Goal: Use online tool/utility: Utilize a website feature to perform a specific function

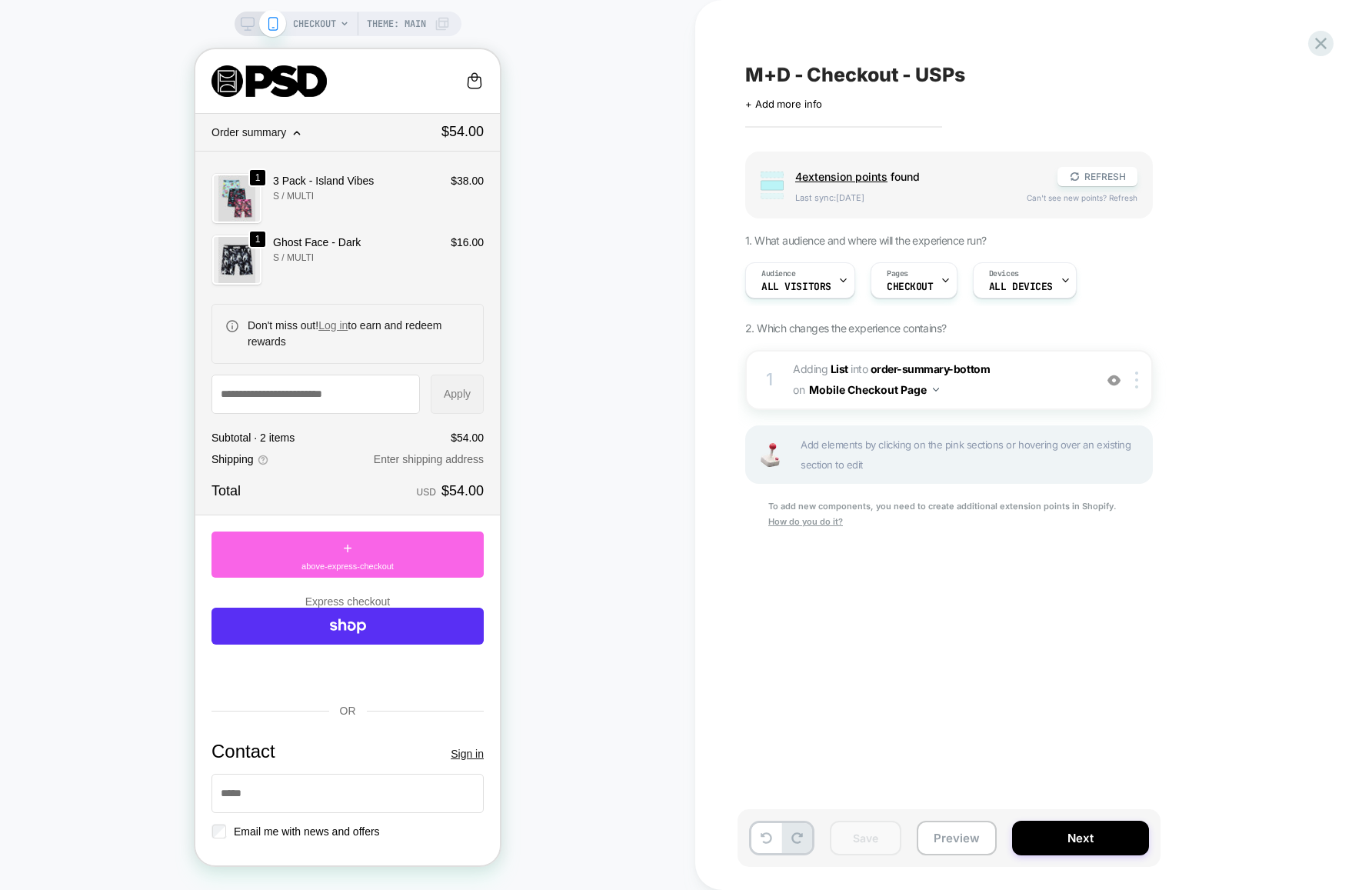
scroll to position [2443, 0]
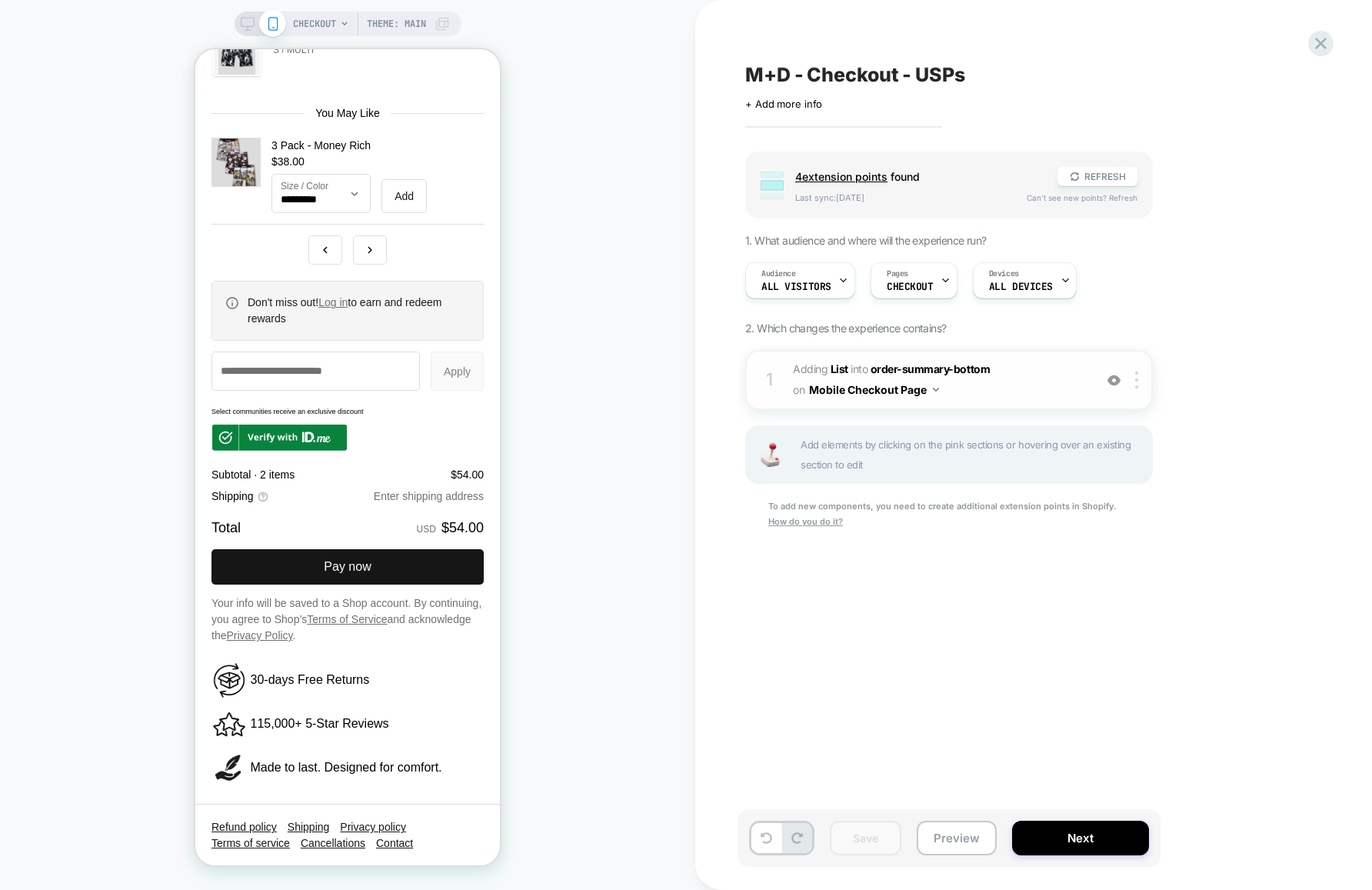
click at [978, 391] on span "#_loomi_addon_1759433896839 Adding List INTO order-summary-bottom order-summary…" at bounding box center [939, 380] width 293 height 42
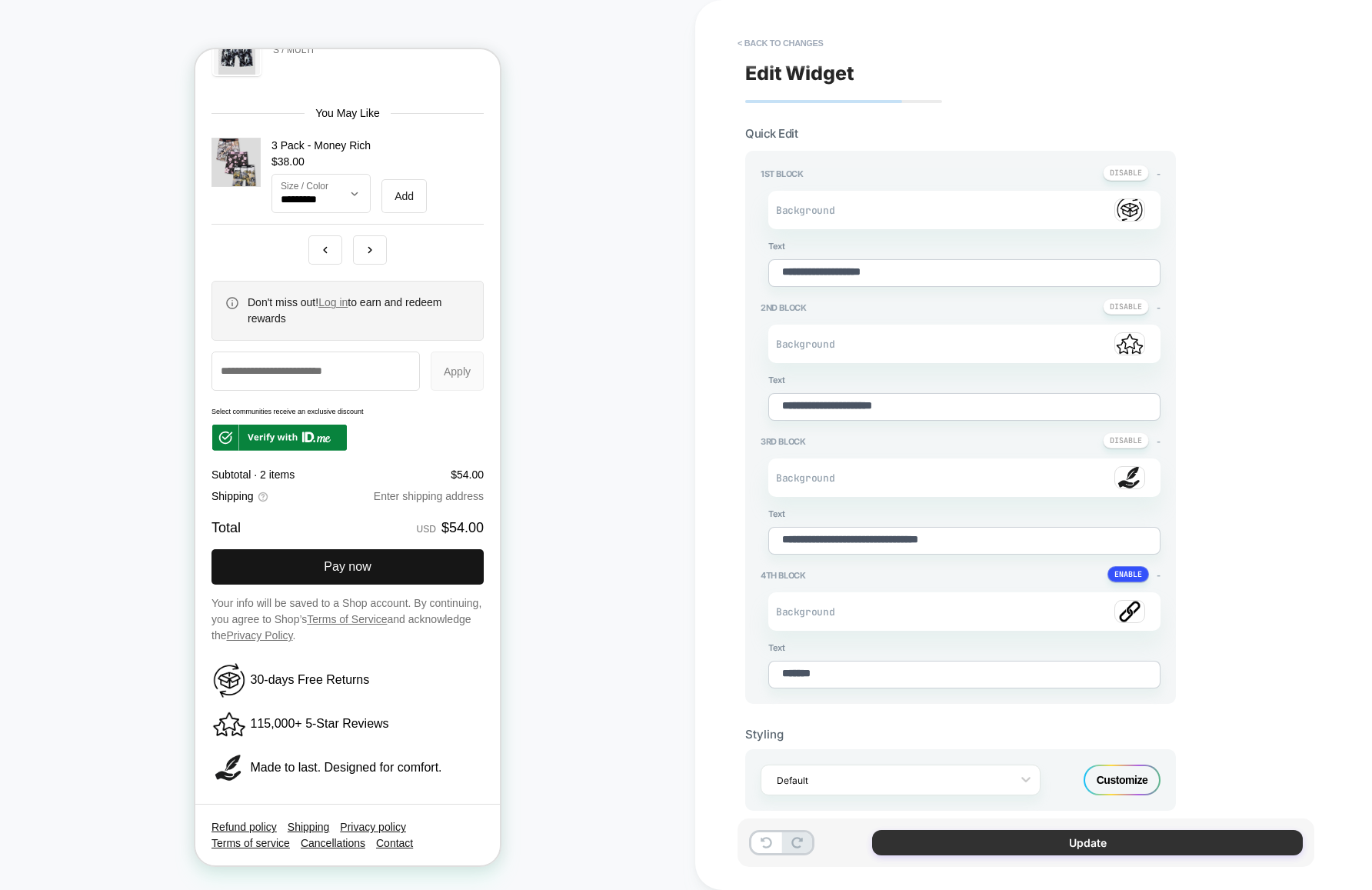
click at [1023, 843] on button "Update" at bounding box center [1088, 842] width 431 height 26
type textarea "*"
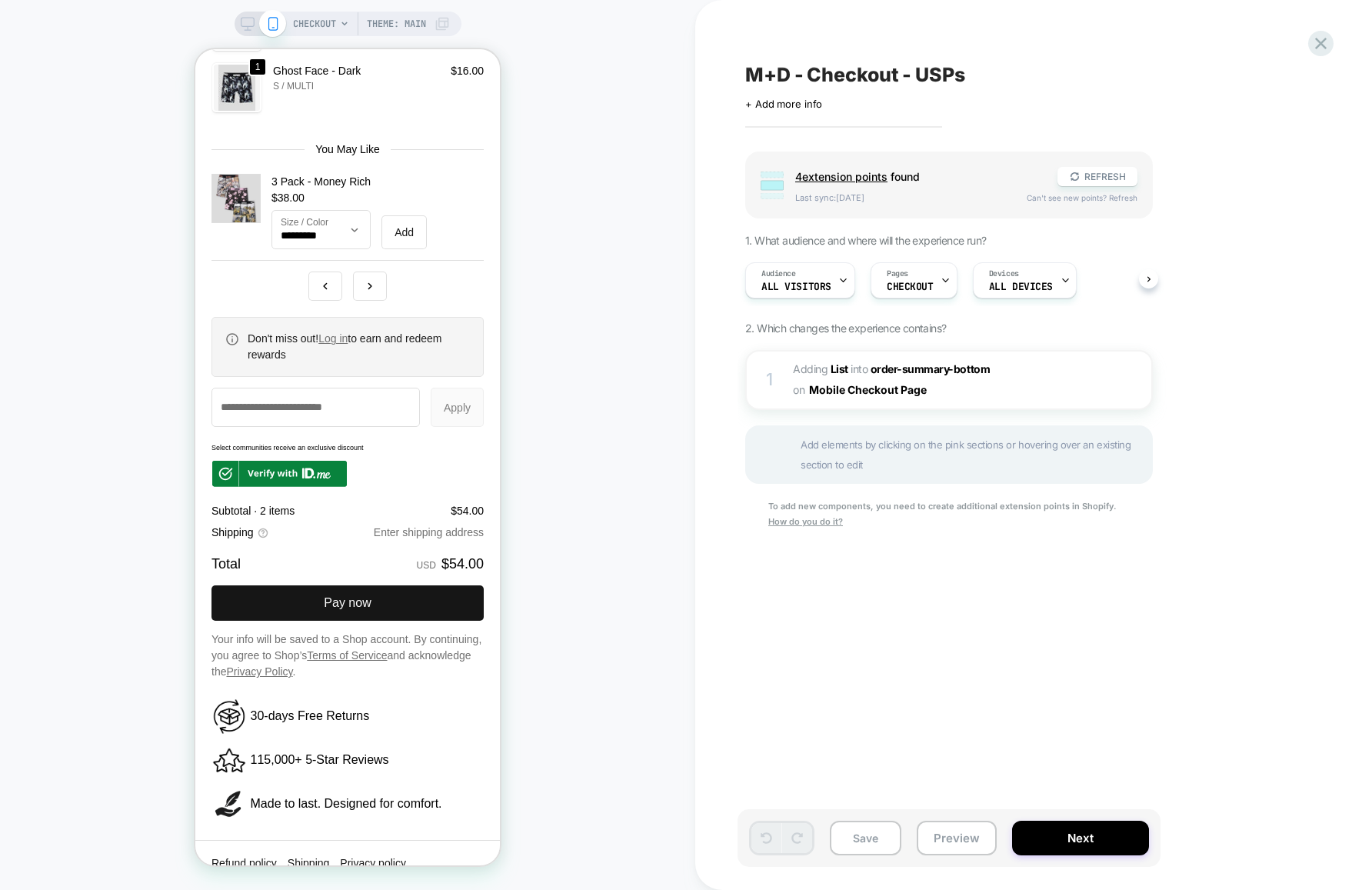
scroll to position [2443, 0]
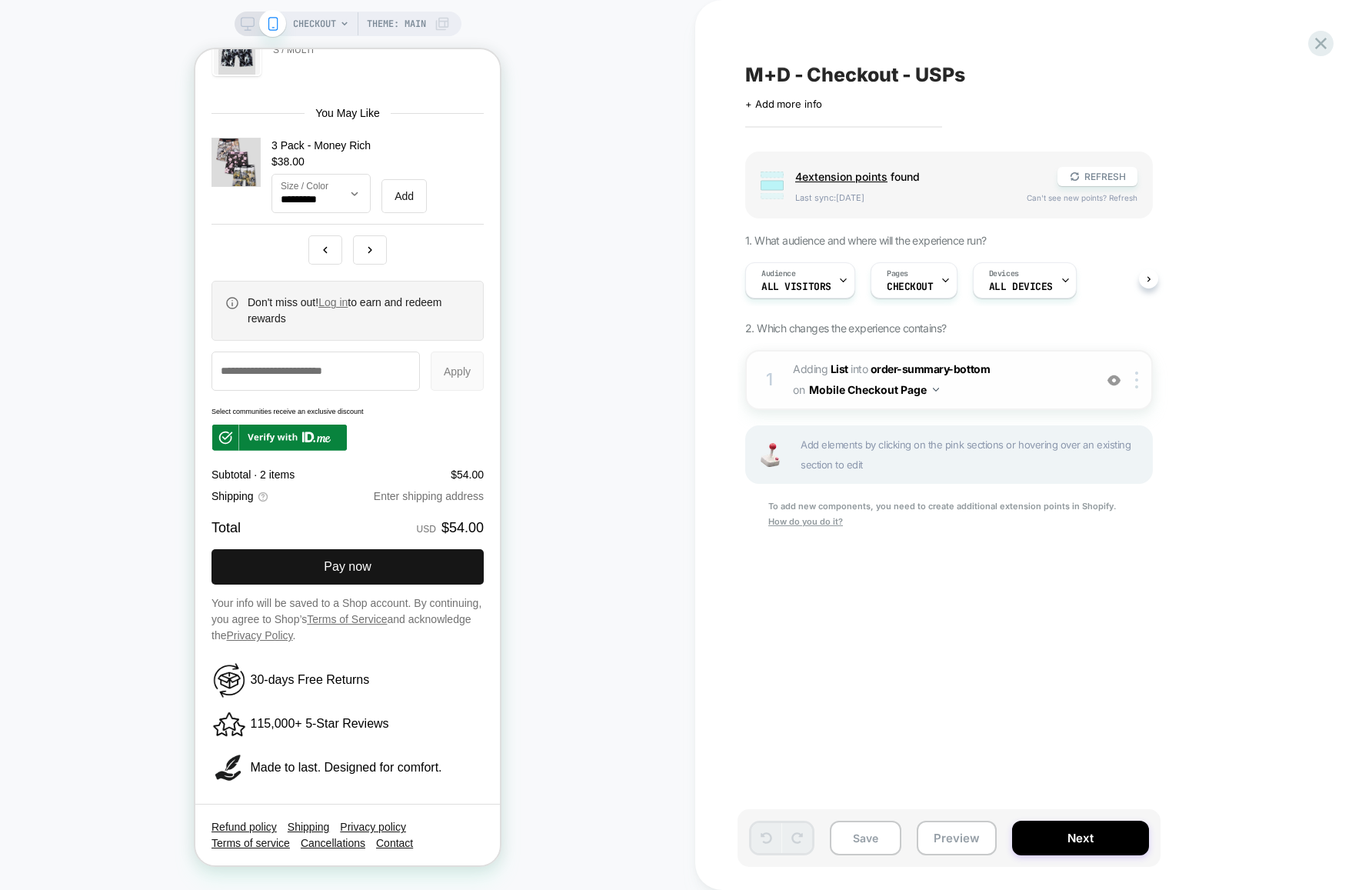
click at [1007, 387] on span "#_loomi_addon_1759433896839 Adding List INTO order-summary-bottom order-summary…" at bounding box center [939, 380] width 293 height 42
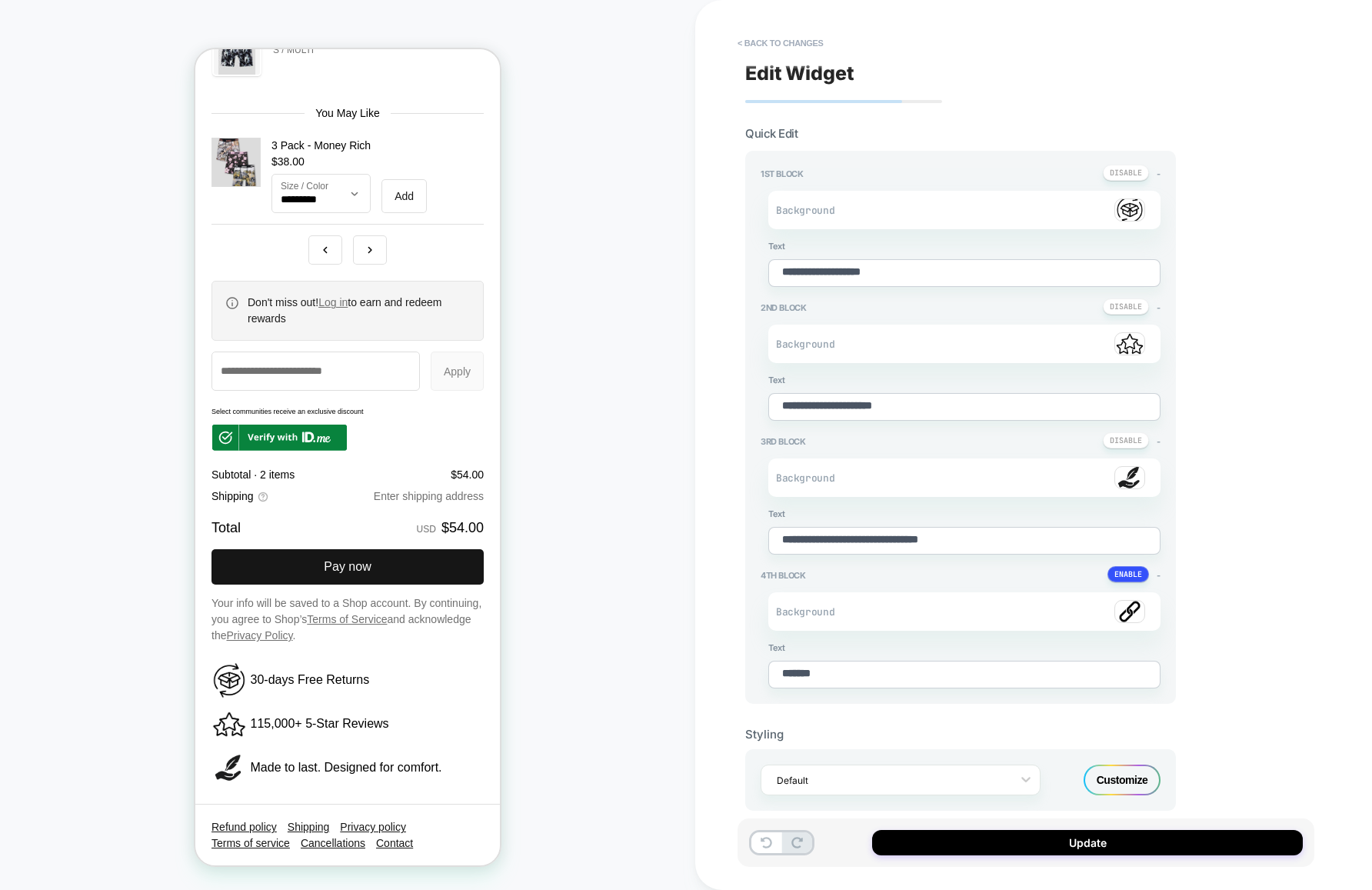
click at [1126, 476] on img at bounding box center [1130, 478] width 31 height 23
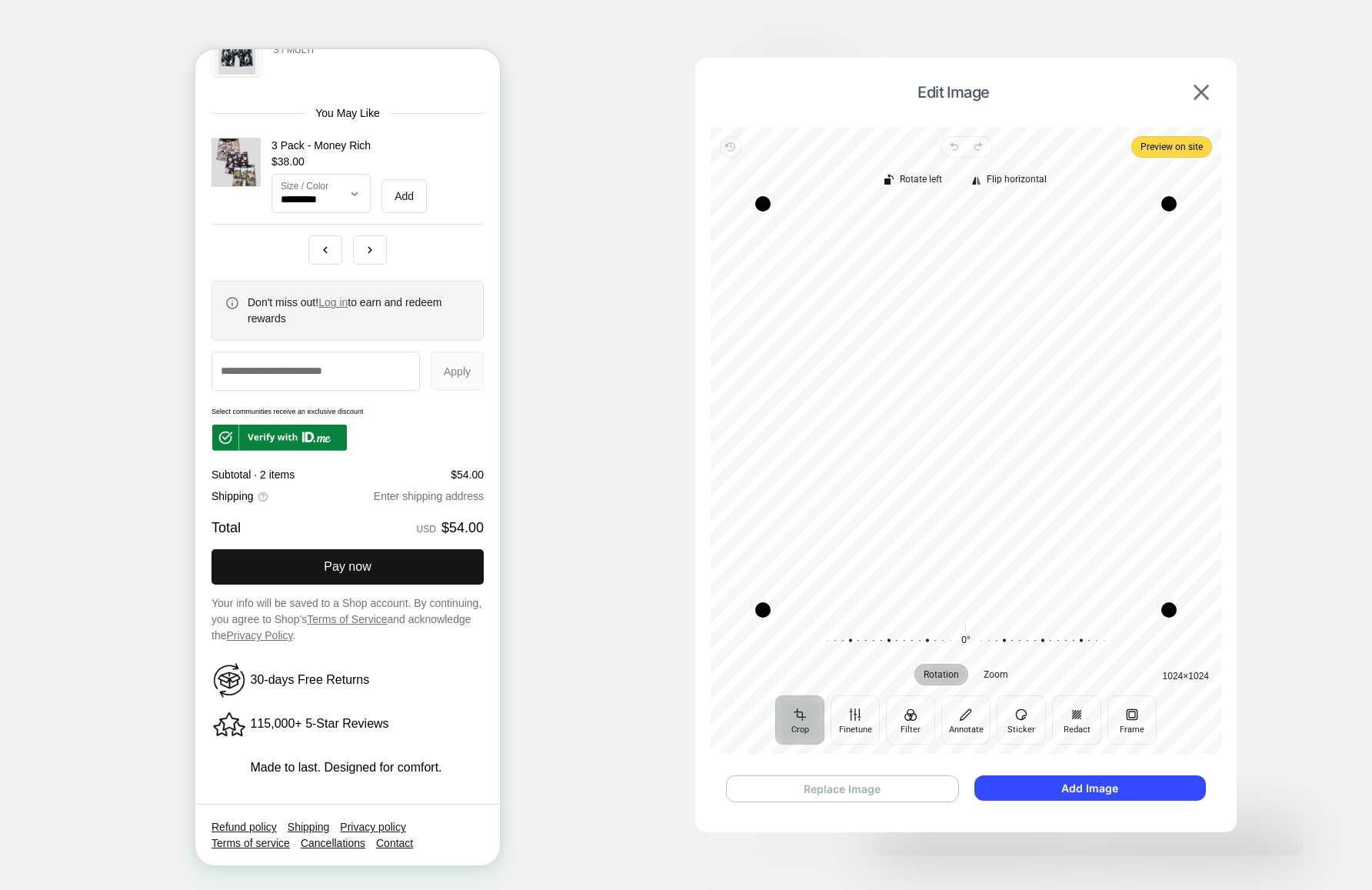
click at [901, 789] on button "Replace Image" at bounding box center [842, 788] width 233 height 27
click at [1067, 786] on button "Add Image" at bounding box center [1090, 788] width 231 height 26
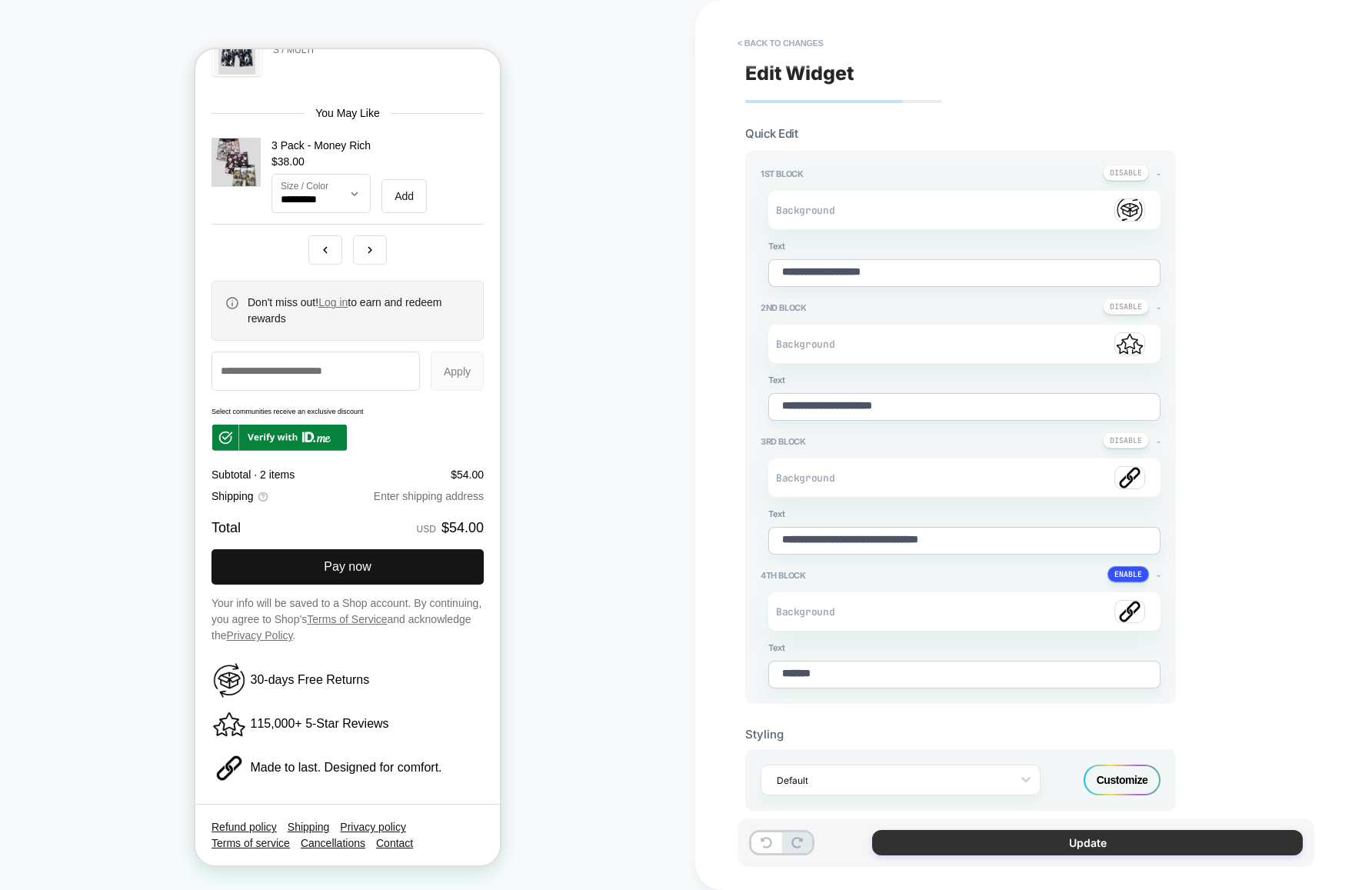
click at [1109, 843] on button "Update" at bounding box center [1088, 842] width 431 height 26
type textarea "*"
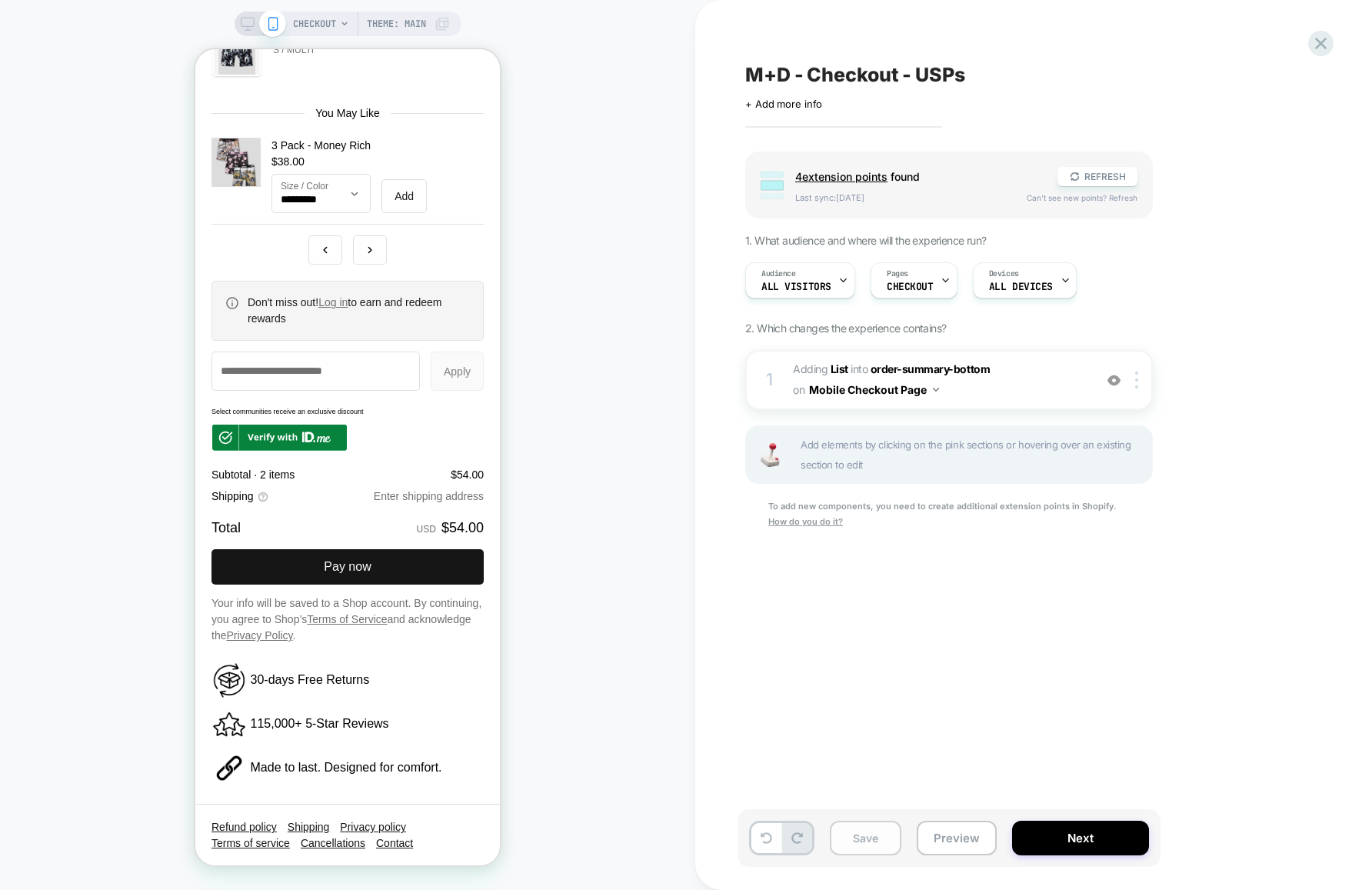
click at [860, 842] on button "Save" at bounding box center [865, 838] width 72 height 35
click at [1078, 840] on button "Next" at bounding box center [1080, 838] width 137 height 35
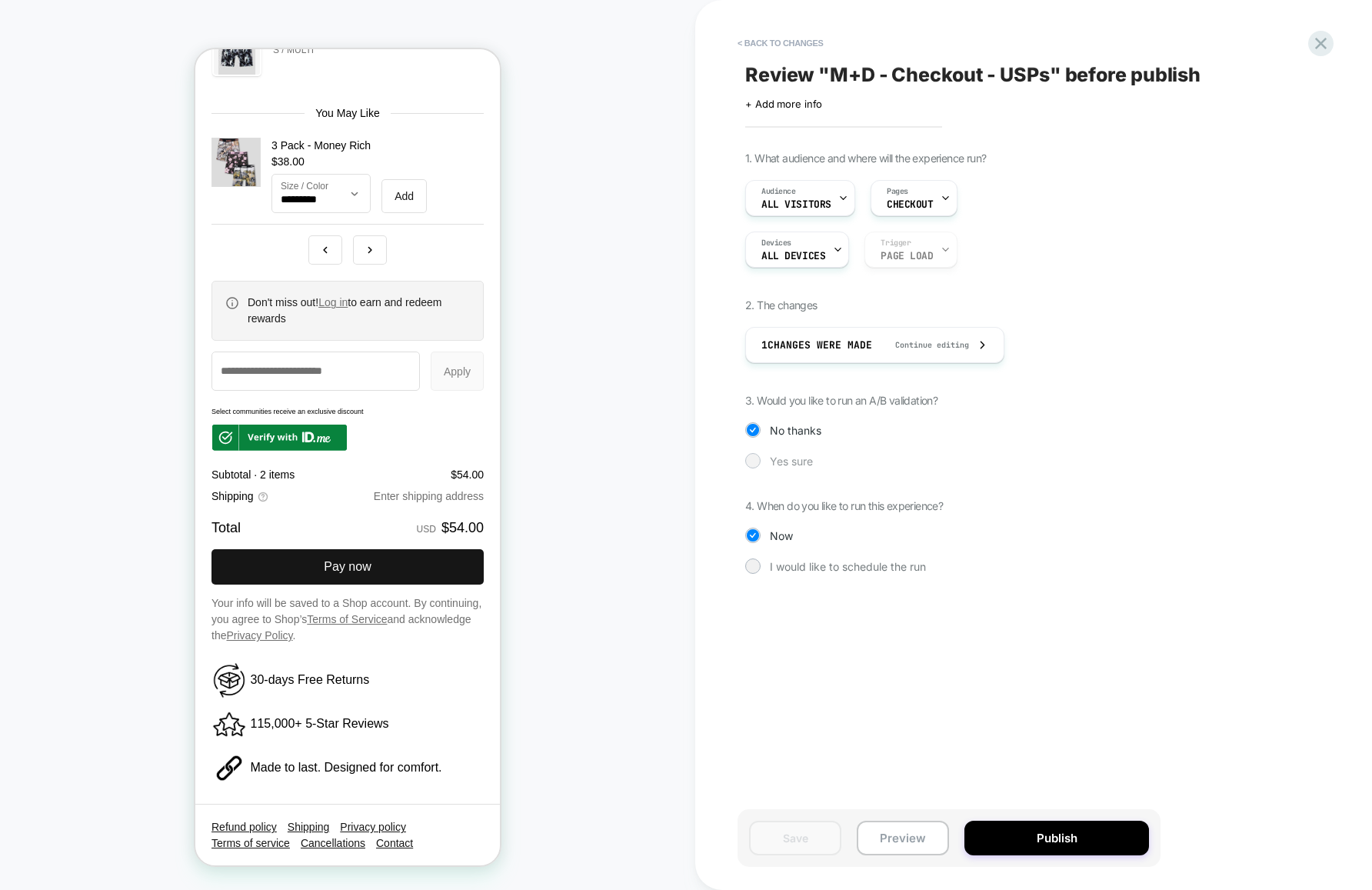
click at [751, 461] on div at bounding box center [752, 460] width 11 height 11
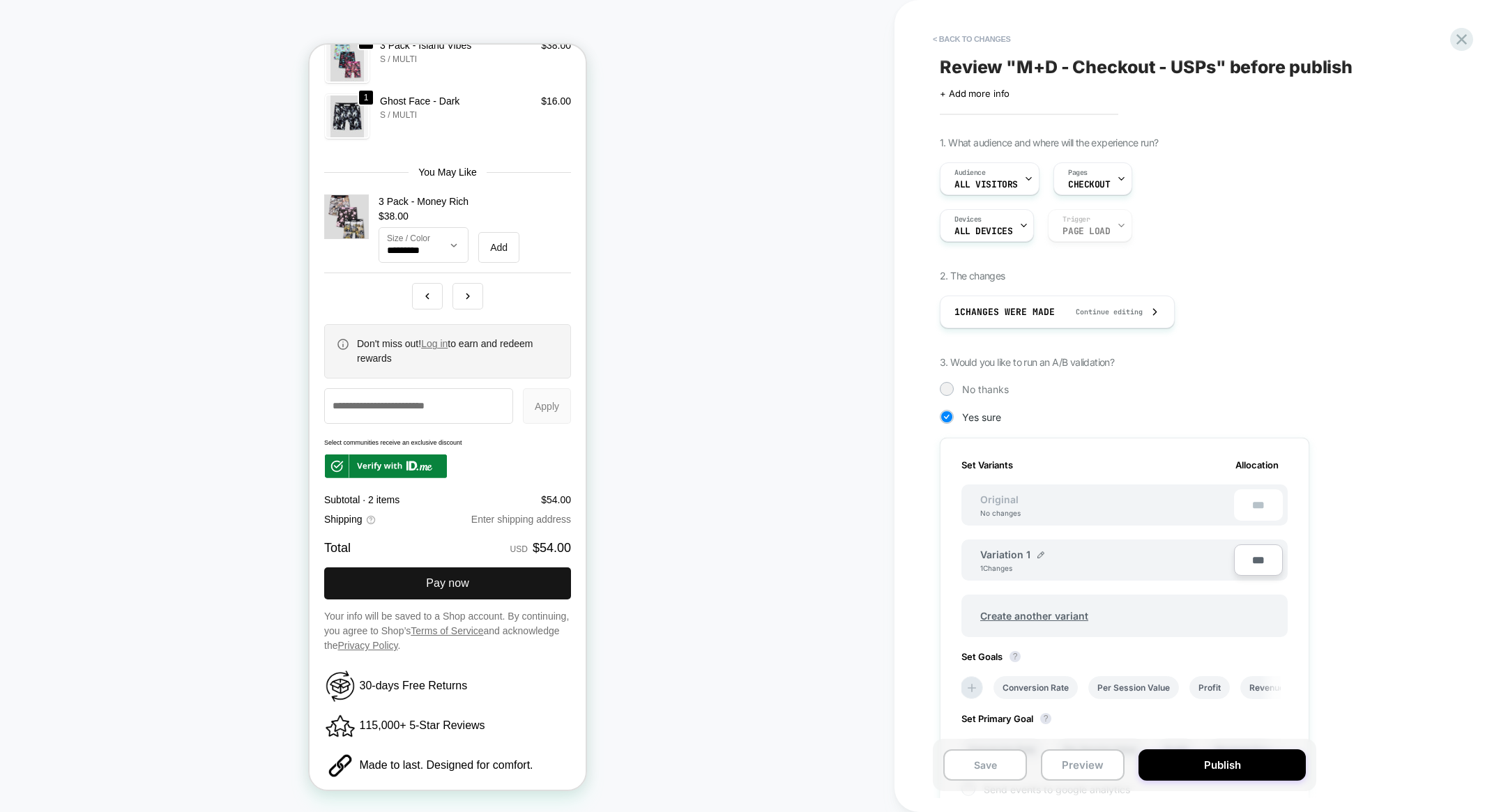
scroll to position [0, 0]
click at [1225, 766] on button "Publish" at bounding box center [1222, 765] width 167 height 31
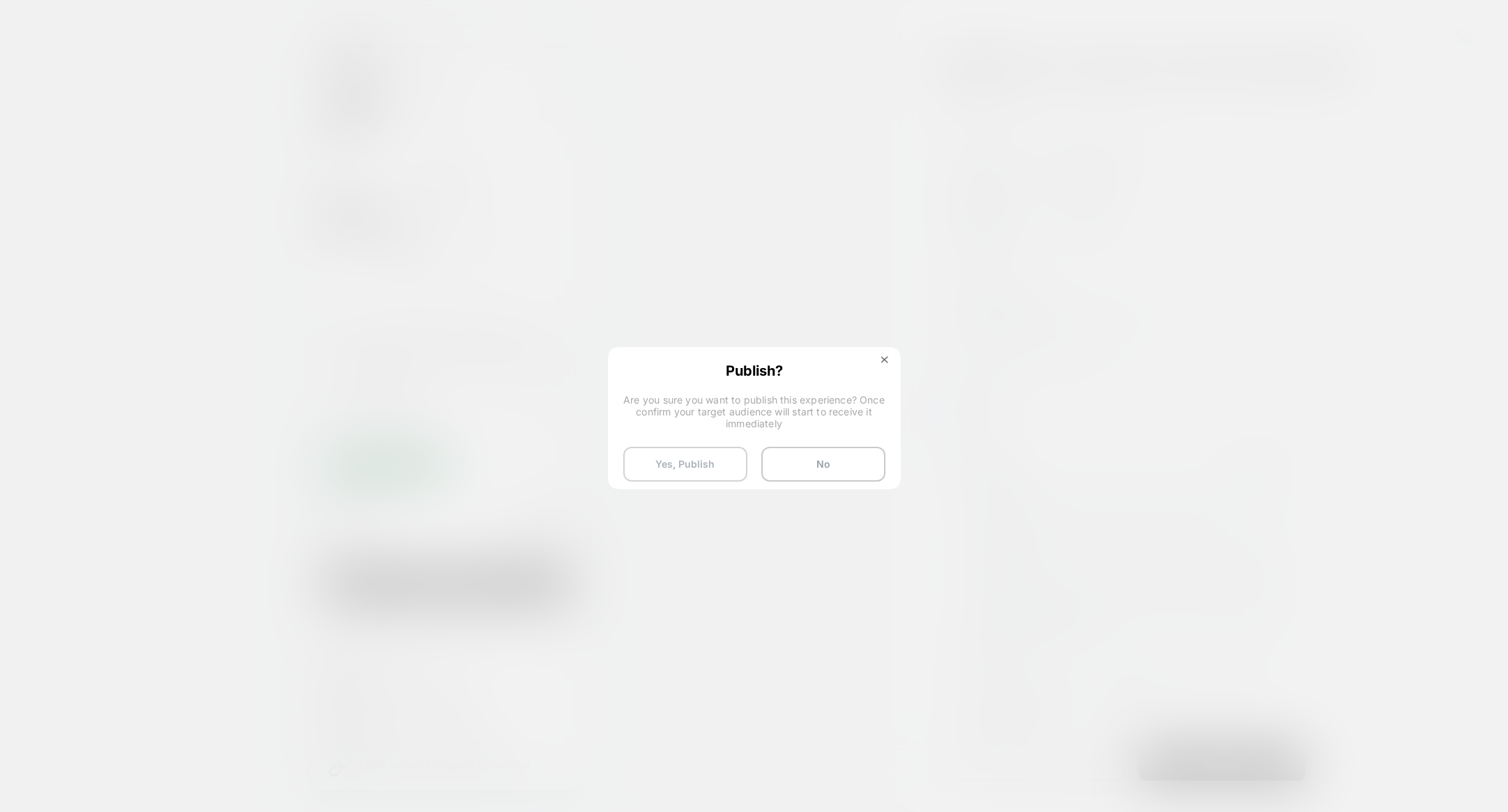
click at [670, 459] on button "Yes, Publish" at bounding box center [685, 464] width 124 height 35
